Goal: Navigation & Orientation: Find specific page/section

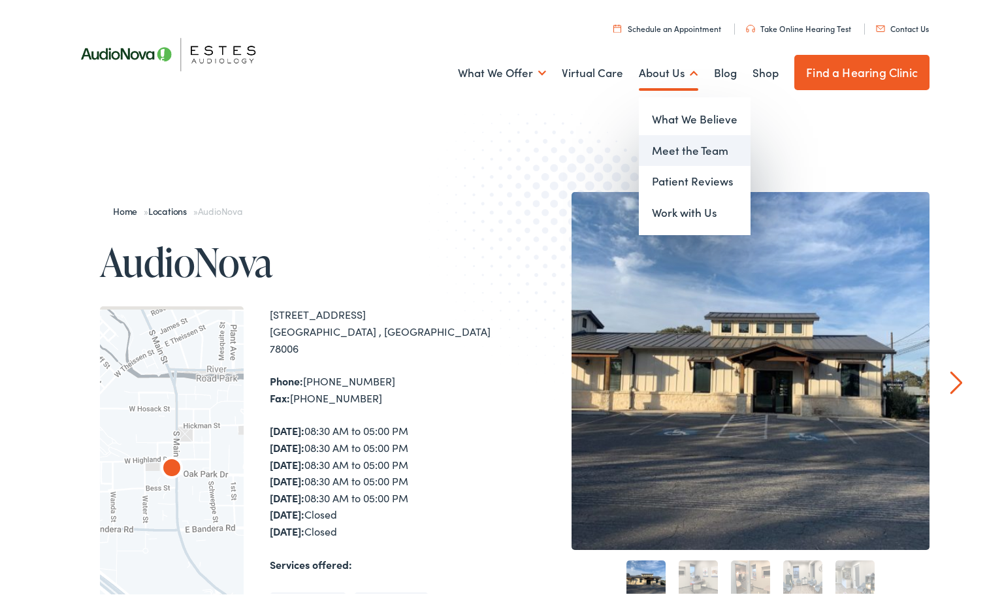
click at [676, 150] on link "Meet the Team" at bounding box center [695, 148] width 112 height 31
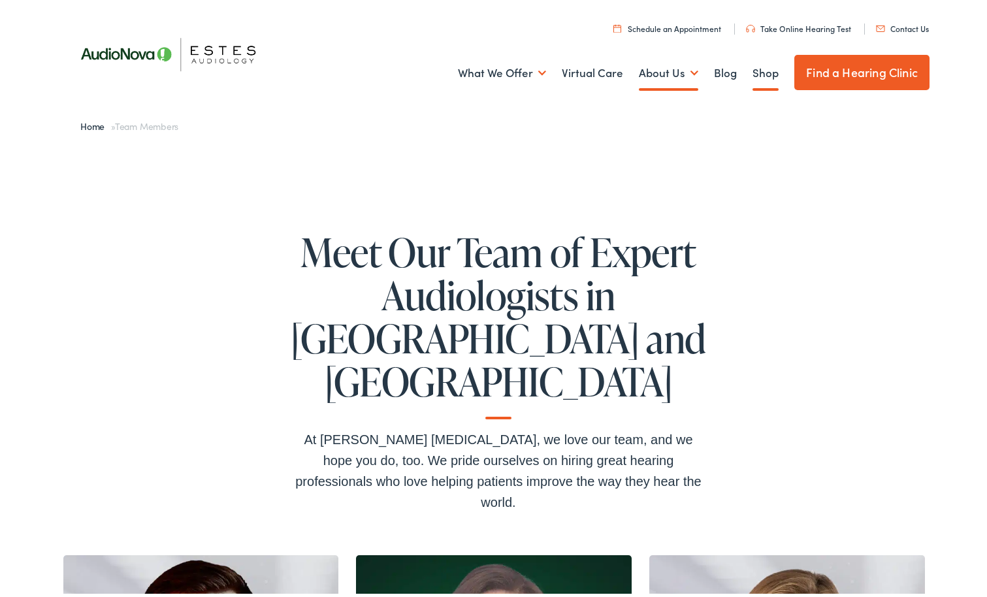
click at [758, 70] on link "Shop" at bounding box center [766, 70] width 26 height 48
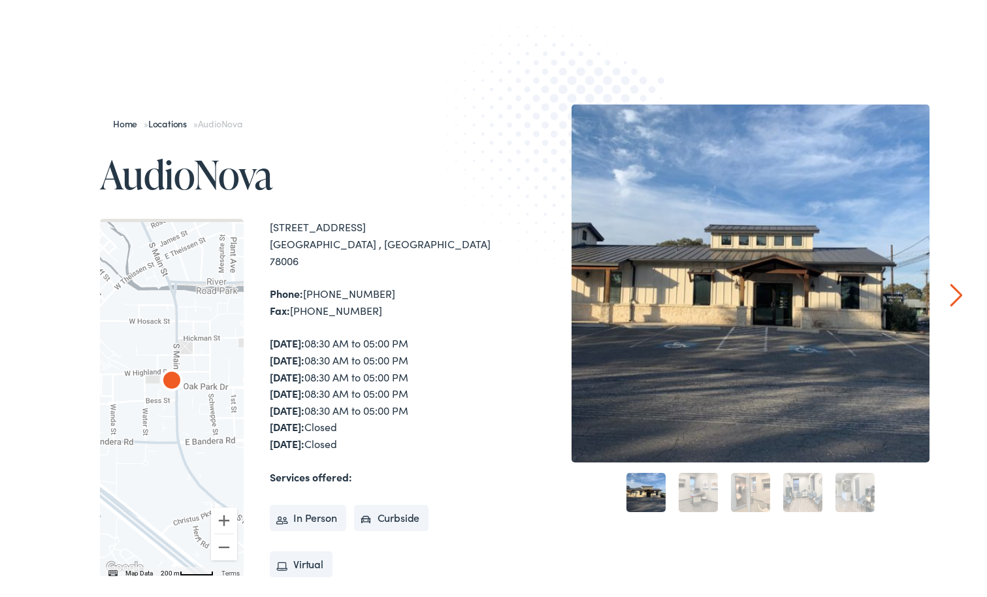
scroll to position [65, 0]
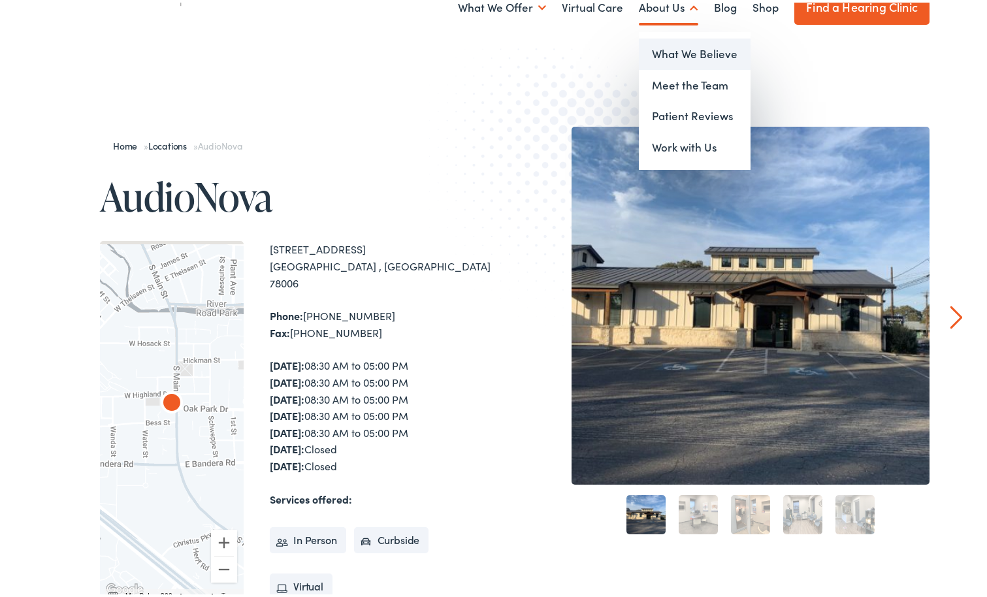
click at [668, 50] on link "What We Believe" at bounding box center [695, 51] width 112 height 31
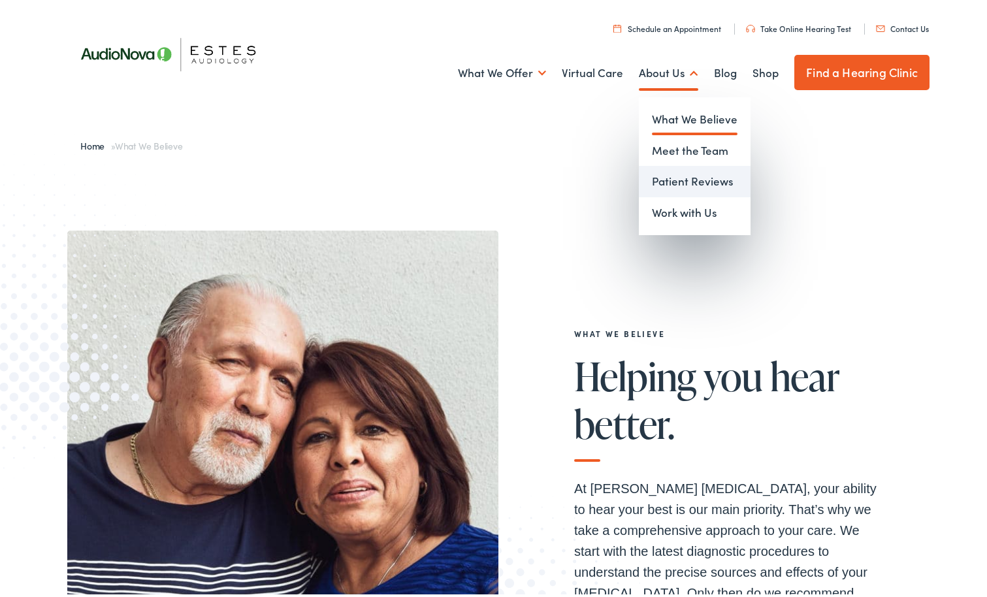
click at [675, 182] on link "Patient Reviews" at bounding box center [695, 178] width 112 height 31
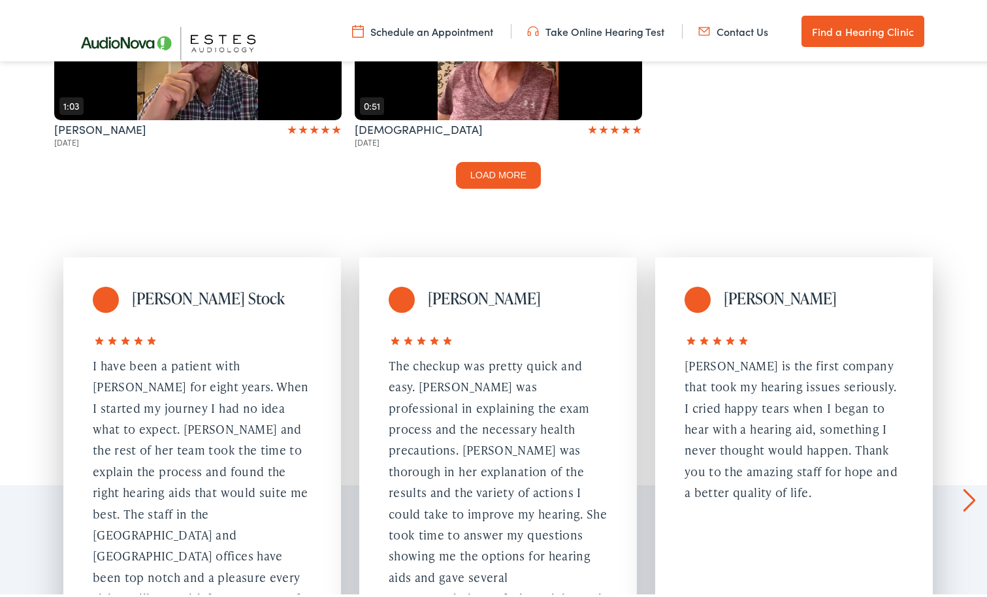
drag, startPoint x: 721, startPoint y: 164, endPoint x: 708, endPoint y: 150, distance: 19.0
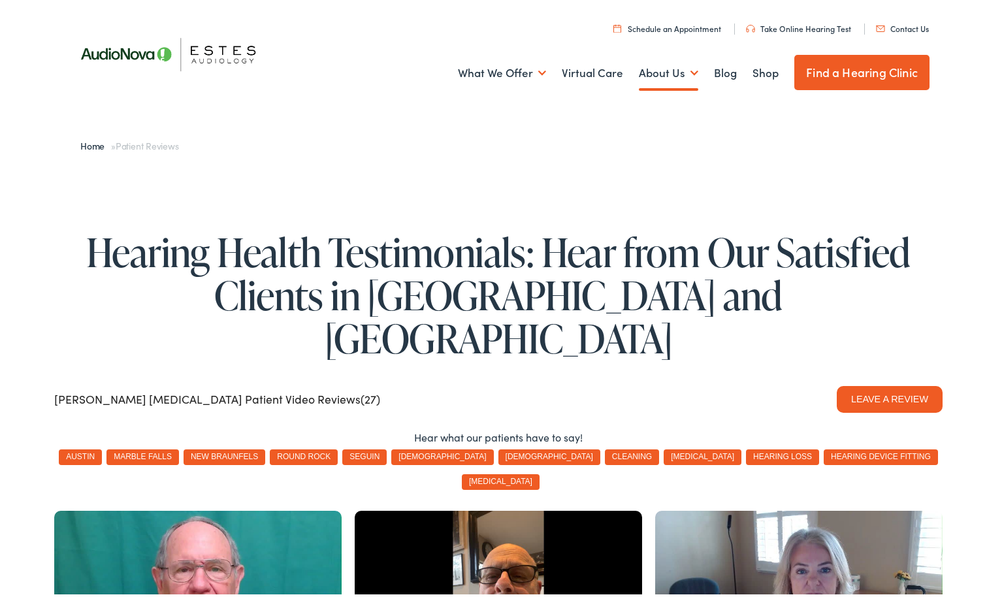
click at [898, 26] on link "Contact Us" at bounding box center [902, 25] width 53 height 11
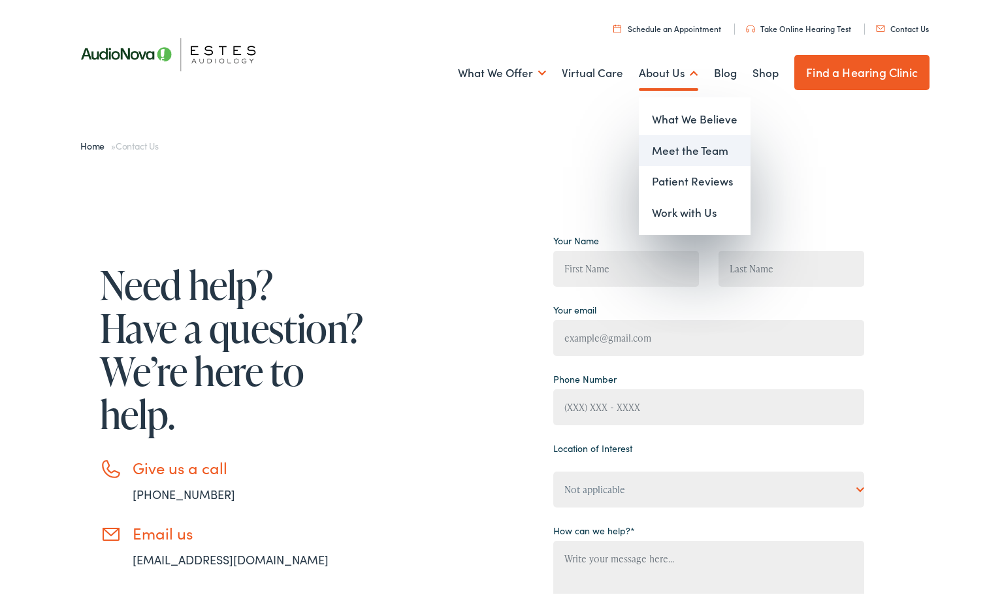
click at [657, 144] on link "Meet the Team" at bounding box center [695, 148] width 112 height 31
